Goal: Find specific page/section: Find specific page/section

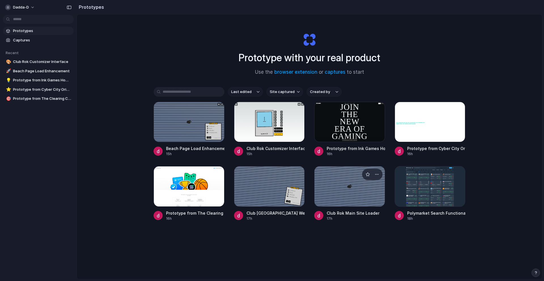
click at [323, 173] on div at bounding box center [349, 186] width 71 height 40
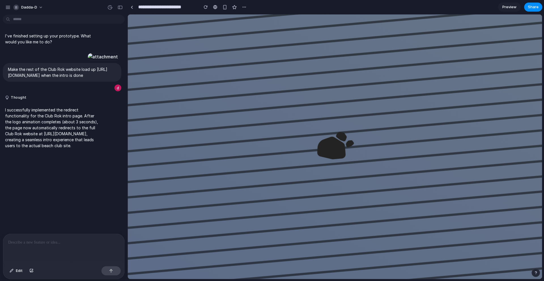
click at [536, 276] on button "button" at bounding box center [535, 272] width 8 height 8
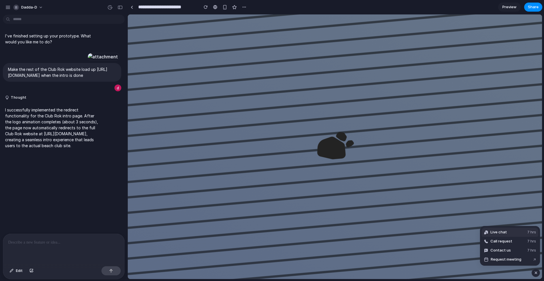
click at [503, 235] on button "Live chat 7 hrs" at bounding box center [510, 231] width 57 height 9
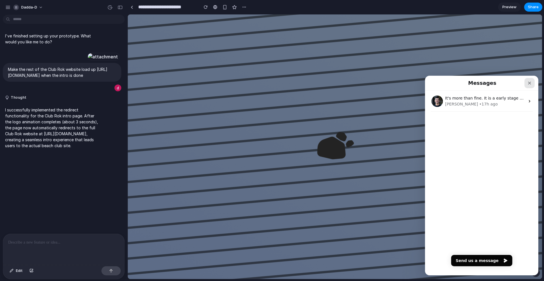
click at [530, 79] on div "Close" at bounding box center [529, 83] width 10 height 10
